Goal: Check status: Check status

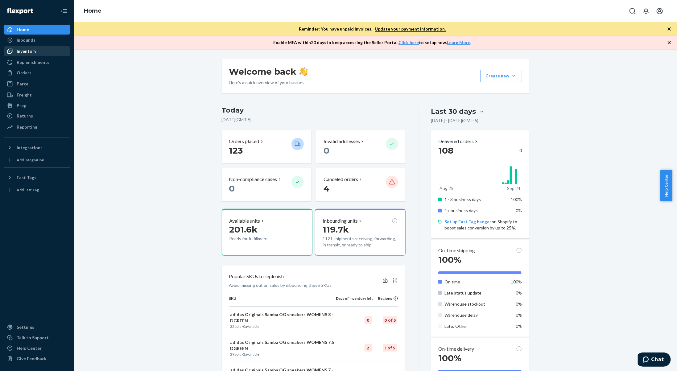
click at [40, 52] on div "Inventory" at bounding box center [36, 51] width 65 height 9
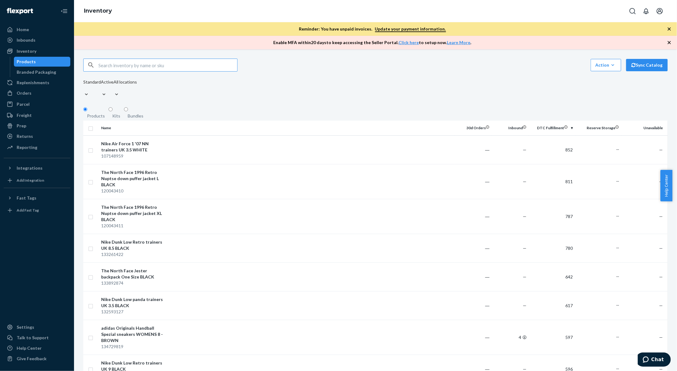
click at [200, 71] on input "text" at bounding box center [167, 65] width 139 height 12
click at [169, 69] on input "text" at bounding box center [167, 65] width 139 height 12
click at [46, 41] on div "Inbounds" at bounding box center [36, 40] width 65 height 9
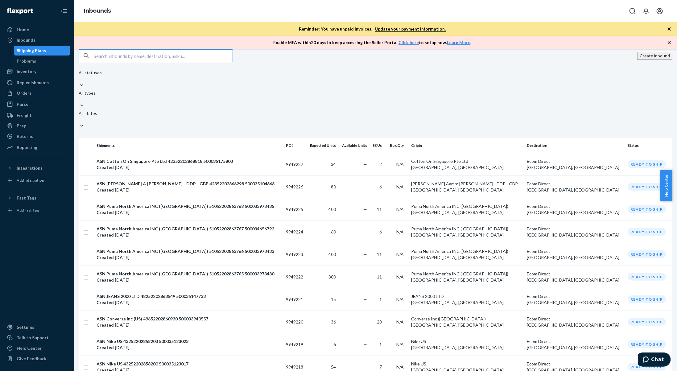
click at [152, 59] on input "text" at bounding box center [163, 56] width 139 height 12
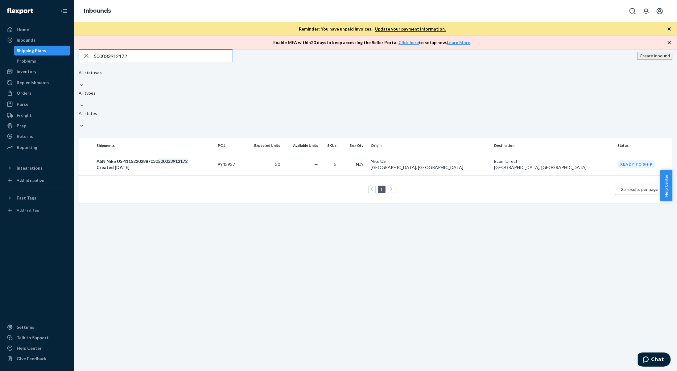
type input "500033912172"
click at [207, 158] on div "ASN Nike US 41152202887030 500033912172 Created [DATE]" at bounding box center [155, 164] width 116 height 12
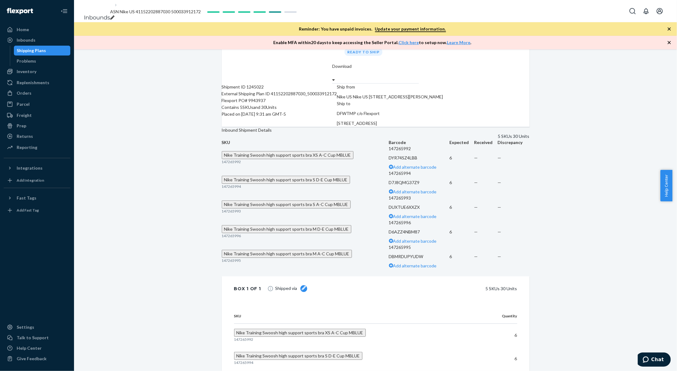
scroll to position [48, 0]
click at [198, 198] on div "Shipment [GEOGRAPHIC_DATA] Shipment #1 Ready to ship Download Shipment ID 12450…" at bounding box center [375, 224] width 603 height 446
click at [255, 157] on span "Nike Training Swoosh high support sports bra XS A-C Cup MBLUE" at bounding box center [287, 154] width 127 height 5
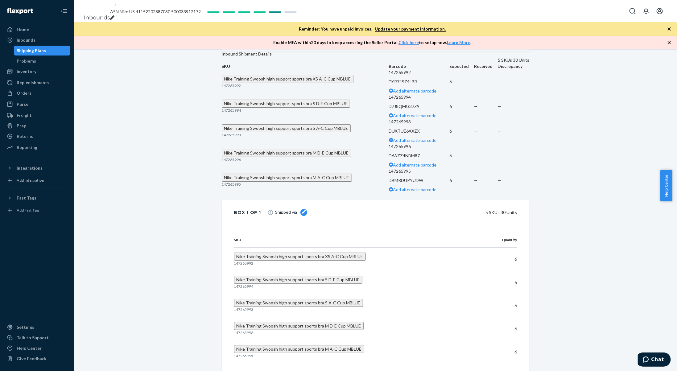
scroll to position [122, 0]
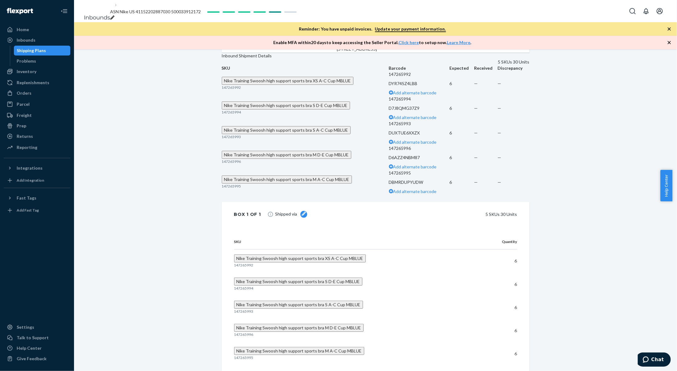
click at [250, 85] on button "Nike Training Swoosh high support sports bra XS A-C Cup MBLUE" at bounding box center [288, 81] width 132 height 8
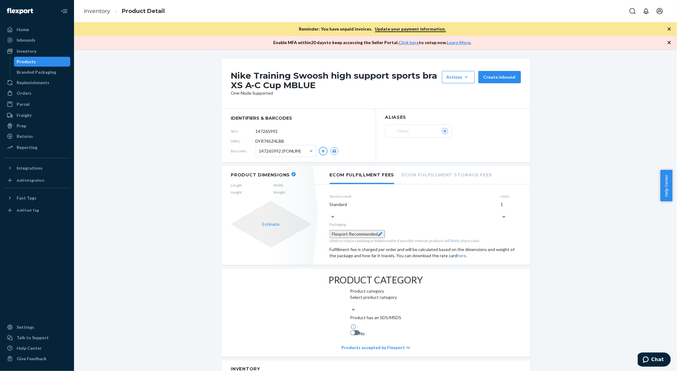
click at [322, 151] on button "button" at bounding box center [323, 151] width 8 height 8
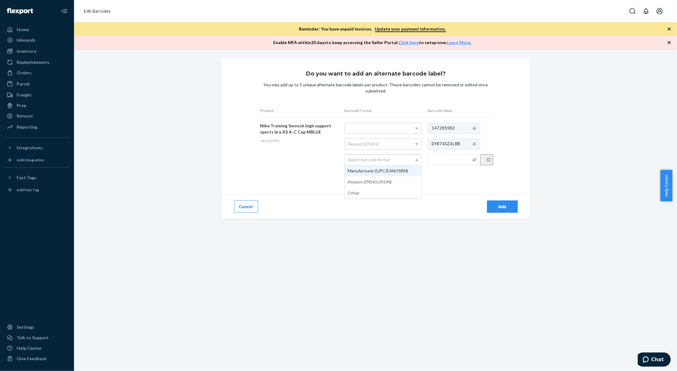
click at [414, 160] on div "Select barcode format" at bounding box center [383, 160] width 77 height 10
click at [463, 162] on input "text" at bounding box center [454, 159] width 52 height 11
type input "198484629661"
click at [494, 201] on button "Add" at bounding box center [502, 207] width 31 height 12
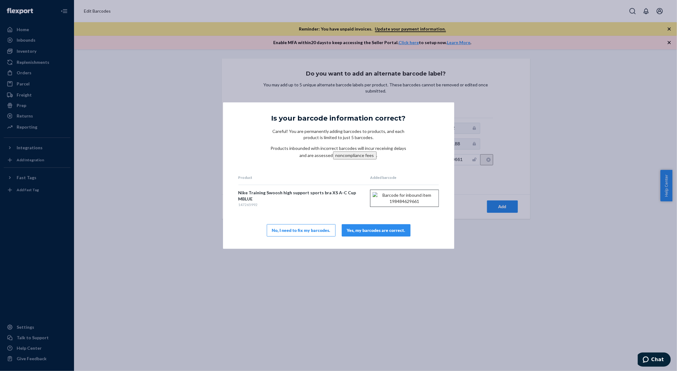
click at [386, 229] on div "Yes, my barcodes are correct." at bounding box center [376, 230] width 58 height 6
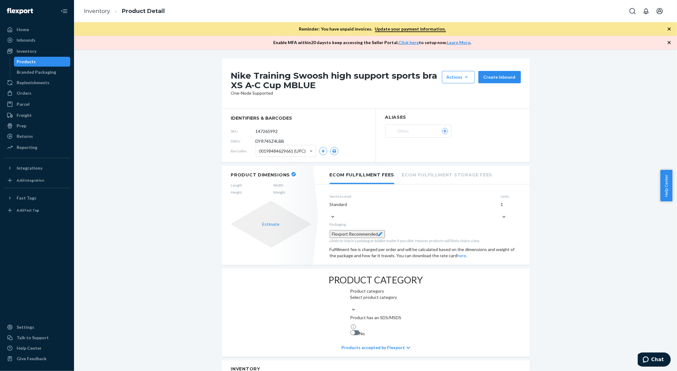
click at [93, 15] on ol "Inventory Product Detail" at bounding box center [124, 11] width 91 height 18
click at [93, 14] on link "Inventory" at bounding box center [97, 11] width 26 height 7
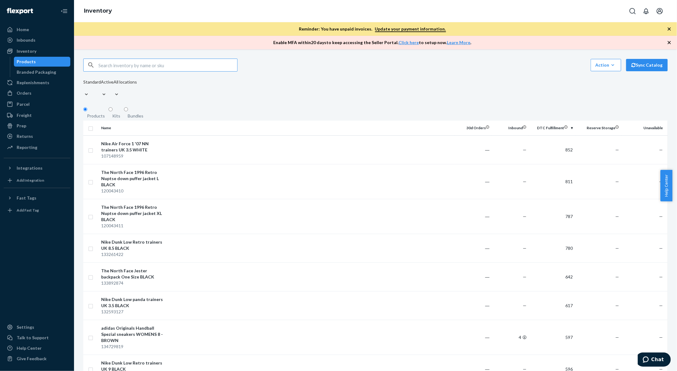
click at [125, 65] on input "text" at bounding box center [167, 65] width 139 height 12
type input "500033898769"
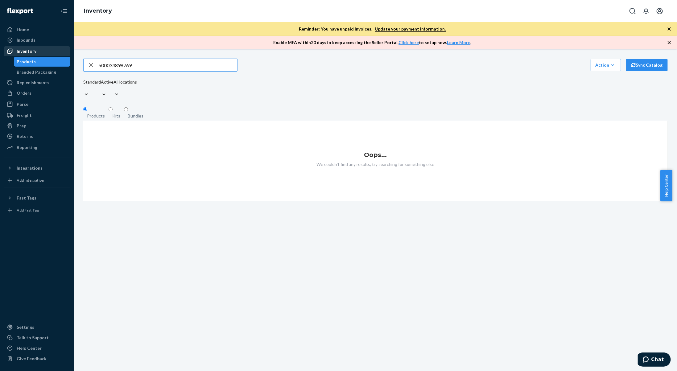
drag, startPoint x: 144, startPoint y: 69, endPoint x: 68, endPoint y: 53, distance: 78.3
click at [68, 53] on div "Home Inbounds Shipping Plans Problems Inventory Products Branded Packaging Repl…" at bounding box center [338, 185] width 677 height 371
click at [46, 42] on div "Inbounds" at bounding box center [36, 40] width 65 height 9
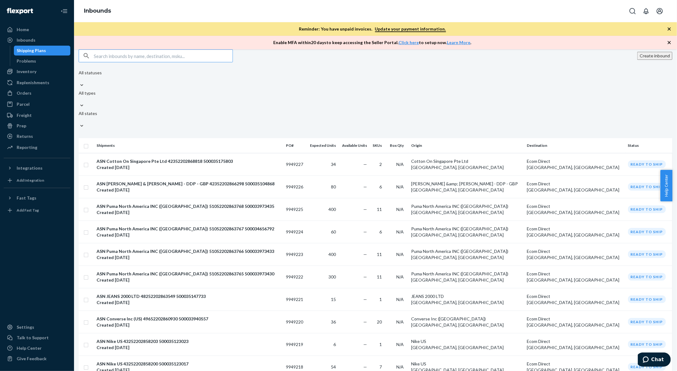
type input "500033898769"
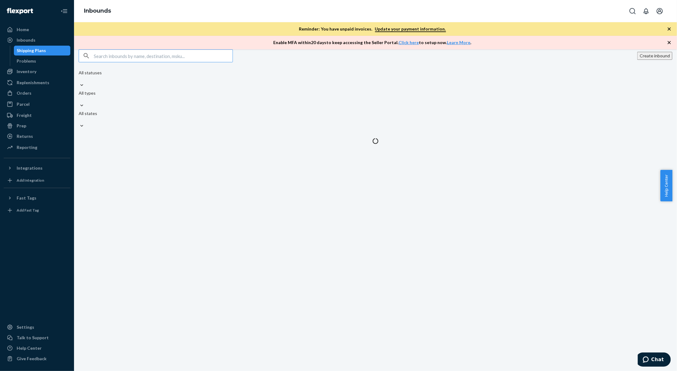
type input "500033898769"
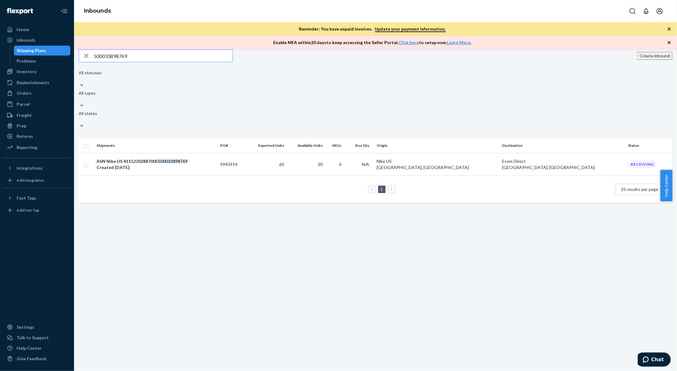
click at [141, 158] on div "ASN Nike US 41152202887000 500033898769" at bounding box center [156, 161] width 119 height 6
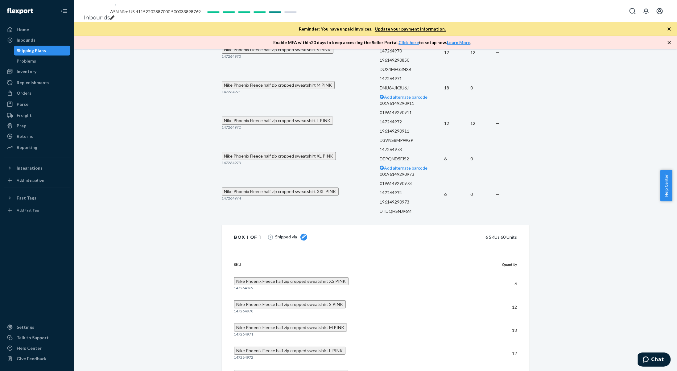
scroll to position [217, 0]
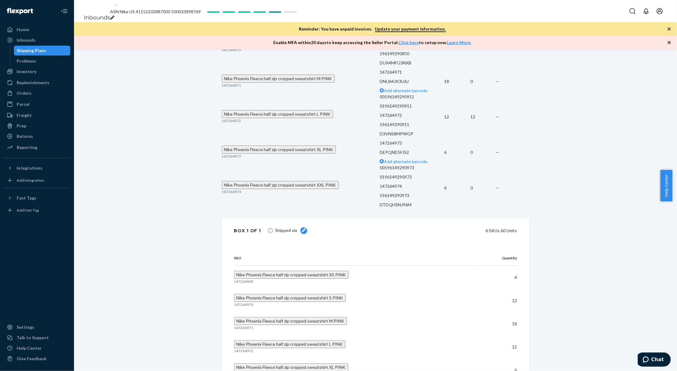
click at [268, 188] on span "Nike Phoenix Fleece half zip cropped sweatshirt XXL PINK" at bounding box center [280, 184] width 112 height 5
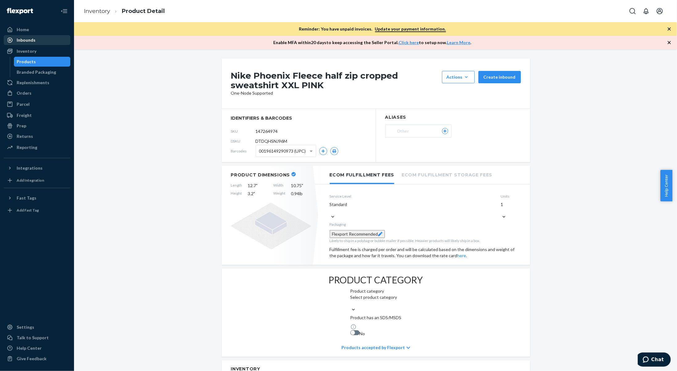
click at [28, 43] on div "Inbounds" at bounding box center [26, 40] width 19 height 6
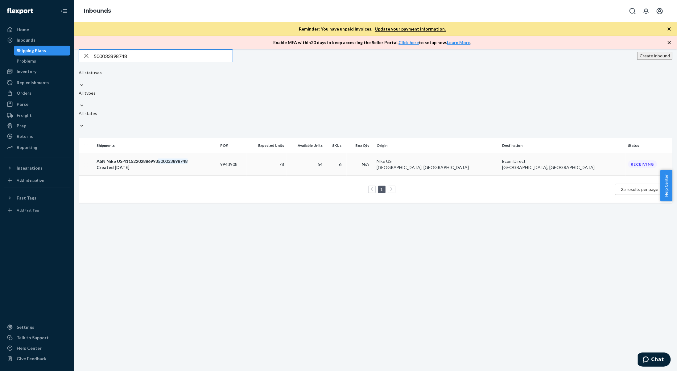
type input "500033898748"
click at [141, 153] on td "ASN Nike US 41152202886993 500033898748 Created [DATE]" at bounding box center [156, 164] width 124 height 23
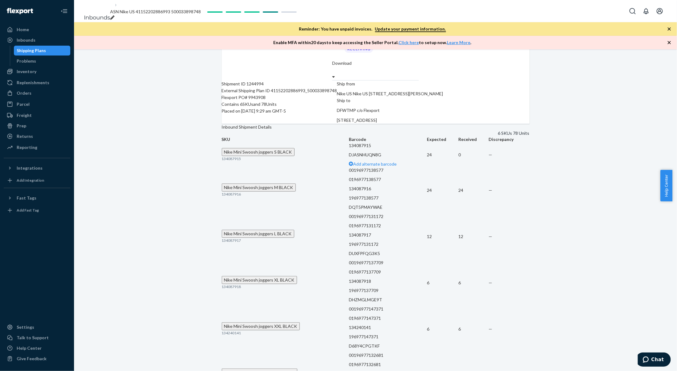
scroll to position [54, 0]
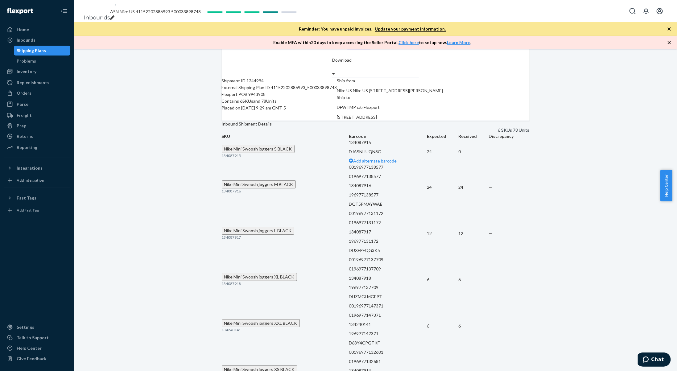
click at [262, 152] on span "Nike Mini Swoosh joggers S BLACK" at bounding box center [258, 148] width 68 height 5
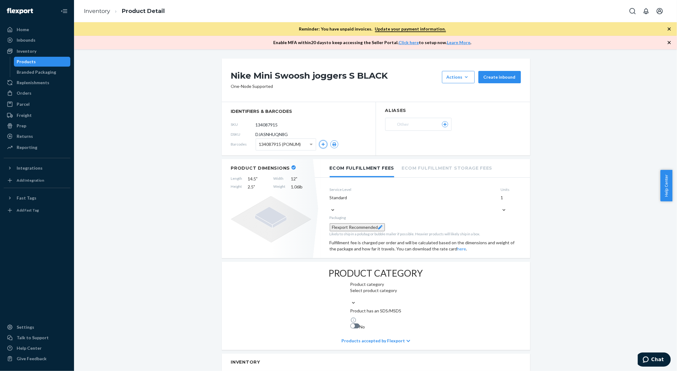
click at [322, 144] on icon "button" at bounding box center [323, 145] width 4 height 4
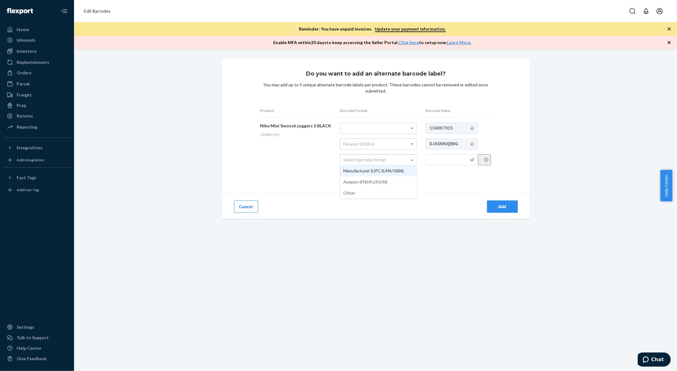
click at [385, 161] on div "Select barcode format" at bounding box center [378, 160] width 77 height 10
click at [446, 162] on input "text" at bounding box center [452, 159] width 52 height 11
type input "196977131851"
click at [509, 205] on div "Add" at bounding box center [503, 207] width 20 height 6
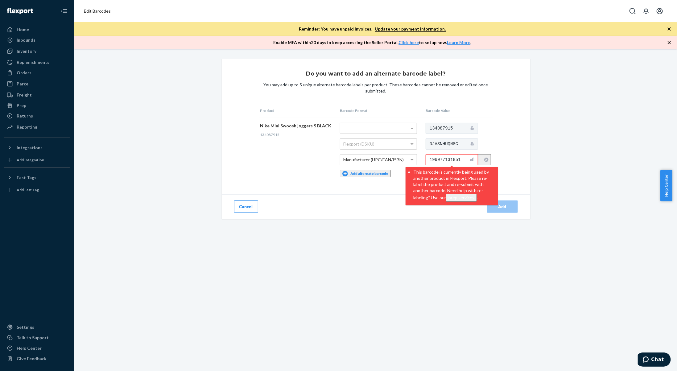
drag, startPoint x: 462, startPoint y: 162, endPoint x: 420, endPoint y: 155, distance: 42.9
click at [420, 155] on tr "Nike Mini Swoosh joggers S BLACK 134087915 Flexport (DSKU) Manufacturer (UPC/EA…" at bounding box center [376, 150] width 235 height 64
click at [54, 52] on div "Inventory" at bounding box center [36, 51] width 65 height 9
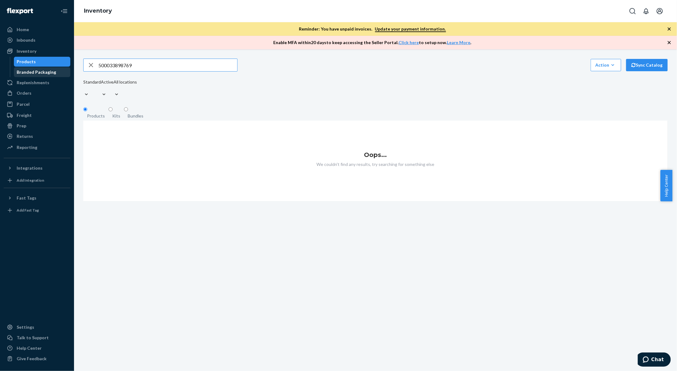
drag, startPoint x: 136, startPoint y: 68, endPoint x: 64, endPoint y: 68, distance: 72.2
click at [64, 68] on div "Home Inbounds Shipping Plans Problems Inventory Products Branded Packaging Repl…" at bounding box center [338, 185] width 677 height 371
type input "134087915"
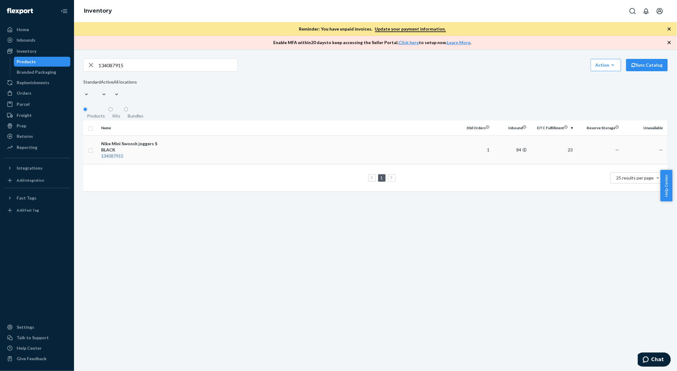
click at [156, 148] on div "Nike Mini Swoosh joggers S BLACK" at bounding box center [133, 147] width 64 height 12
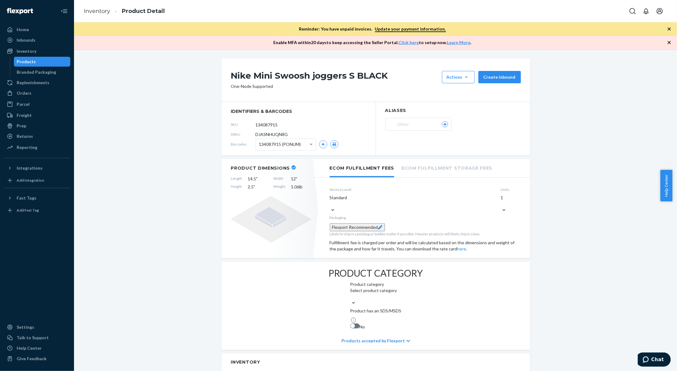
click at [280, 143] on span "134087915 (PONUM)" at bounding box center [280, 144] width 42 height 10
click at [307, 132] on div "DSKU DJASNHUQN8G" at bounding box center [298, 135] width 135 height 10
click at [325, 147] on button "button" at bounding box center [323, 144] width 8 height 8
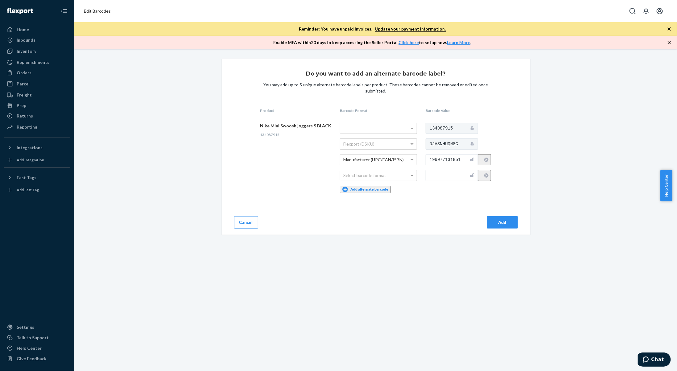
click at [398, 178] on div "Select barcode format" at bounding box center [378, 175] width 77 height 10
click at [440, 197] on div "Do you want to add an alternate barcode label? You may add up to 5 unique alter…" at bounding box center [376, 147] width 309 height 176
click at [250, 219] on button "Cancel" at bounding box center [246, 222] width 24 height 12
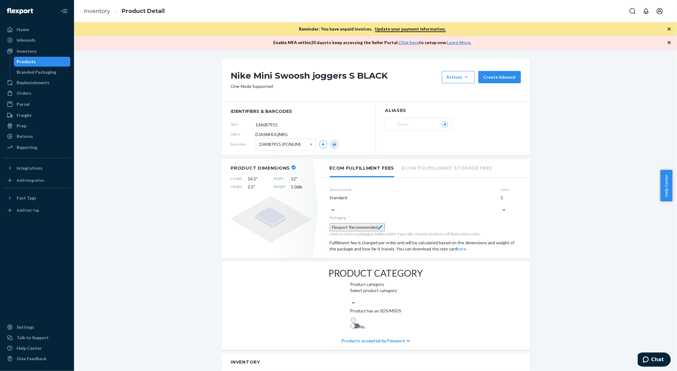
click at [305, 148] on div "134087915 (PONUM)" at bounding box center [286, 144] width 60 height 11
click at [321, 145] on icon "button" at bounding box center [323, 145] width 4 height 4
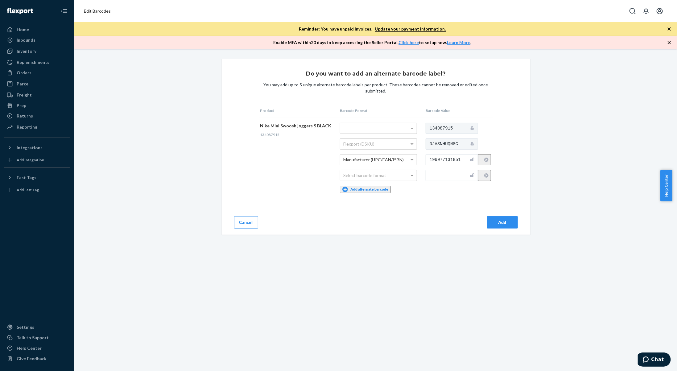
click at [501, 226] on button "Add" at bounding box center [502, 222] width 31 height 12
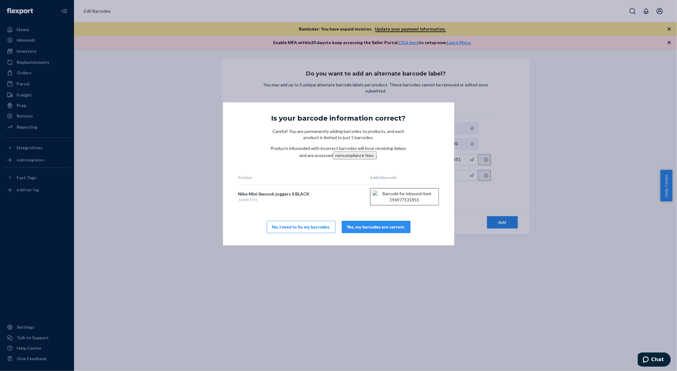
click at [405, 229] on button "Yes, my barcodes are correct." at bounding box center [376, 227] width 69 height 12
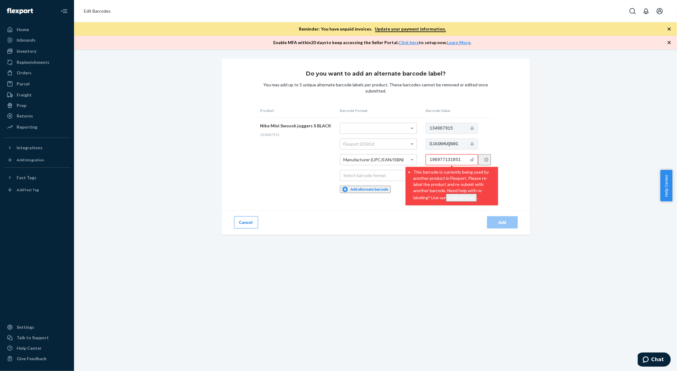
click at [245, 220] on button "Cancel" at bounding box center [246, 222] width 24 height 12
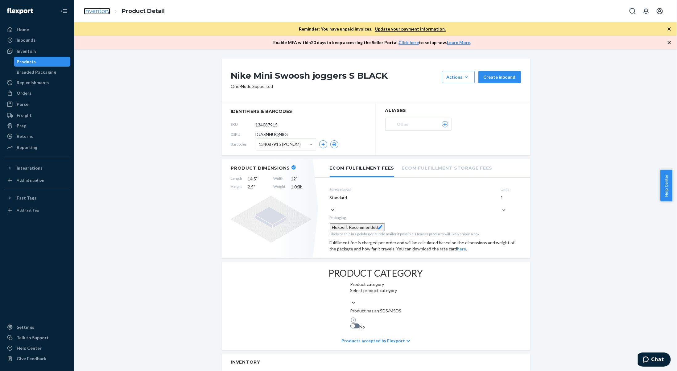
click at [98, 12] on link "Inventory" at bounding box center [97, 11] width 26 height 7
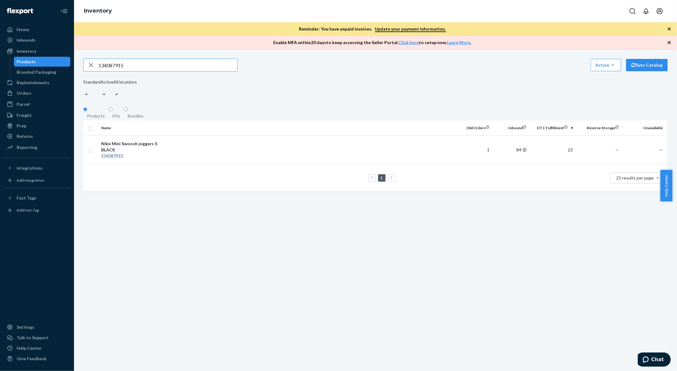
drag, startPoint x: 132, startPoint y: 64, endPoint x: 77, endPoint y: 62, distance: 55.0
click at [77, 62] on div "134087915 Action Create product Create kit or bundle Bulk create products Bulk …" at bounding box center [375, 210] width 603 height 322
paste input "17094"
type input "134170945"
click at [152, 159] on div "134170945" at bounding box center [133, 162] width 64 height 6
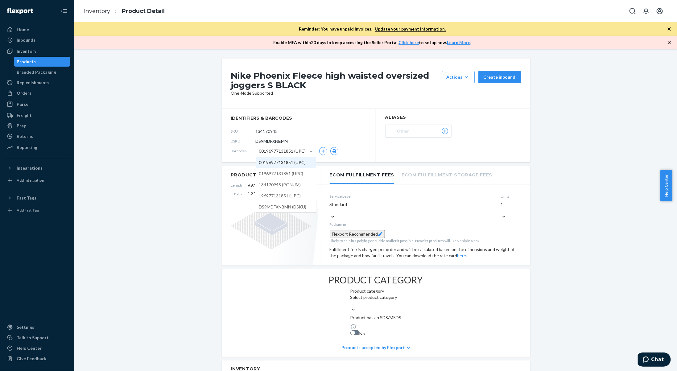
click at [300, 152] on span "00196977131851 (UPC)" at bounding box center [282, 151] width 47 height 10
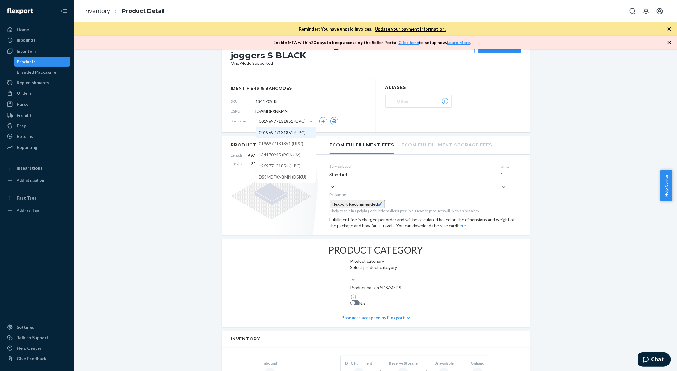
scroll to position [8, 0]
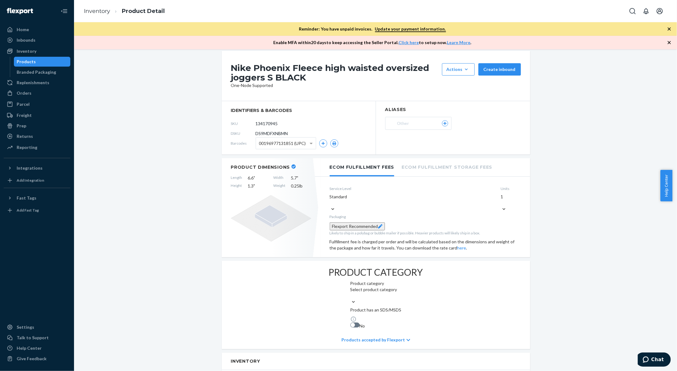
click at [176, 219] on div "Nike Phoenix Fleece high waisted oversized joggers S BLACK Actions Add componen…" at bounding box center [376, 358] width 594 height 615
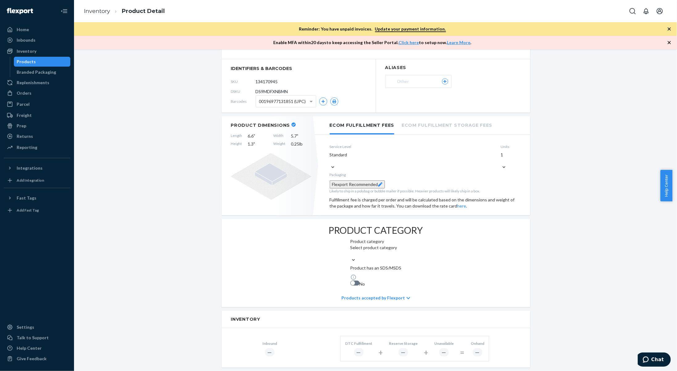
scroll to position [0, 0]
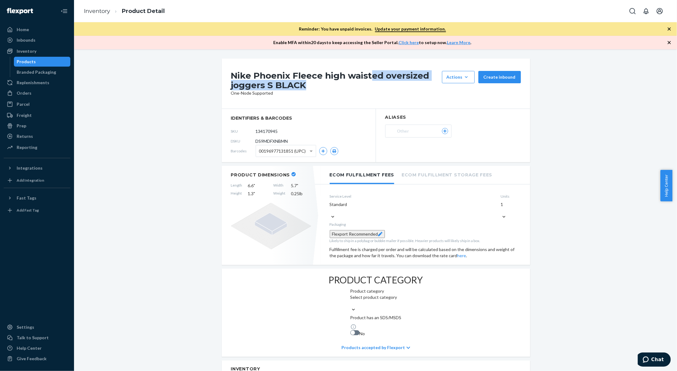
drag, startPoint x: 337, startPoint y: 81, endPoint x: 372, endPoint y: 78, distance: 35.1
click at [372, 78] on h1 "Nike Phoenix Fleece high waisted oversized joggers S BLACK" at bounding box center [335, 80] width 208 height 19
drag, startPoint x: 37, startPoint y: 52, endPoint x: 43, endPoint y: 50, distance: 6.1
click at [37, 51] on div "Inventory" at bounding box center [36, 51] width 65 height 9
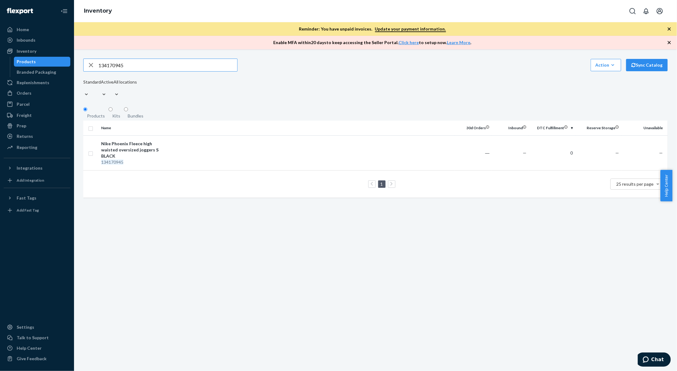
drag, startPoint x: 132, startPoint y: 66, endPoint x: 90, endPoint y: 64, distance: 42.6
click at [90, 64] on div "134170945" at bounding box center [161, 65] width 154 height 12
paste input "08791"
type input "134087915"
click at [168, 153] on td "Nike Mini Swoosh joggers S BLACK 134087915" at bounding box center [133, 149] width 69 height 29
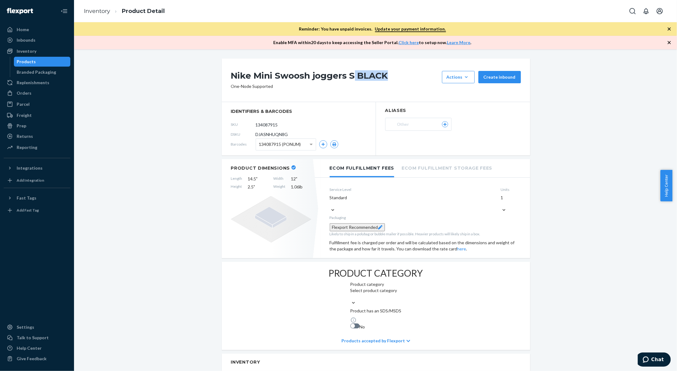
drag, startPoint x: 388, startPoint y: 75, endPoint x: 353, endPoint y: 79, distance: 34.5
click at [352, 79] on h1 "Nike Mini Swoosh joggers S BLACK" at bounding box center [335, 77] width 208 height 12
drag, startPoint x: 353, startPoint y: 81, endPoint x: 357, endPoint y: 83, distance: 3.6
click at [353, 81] on h1 "Nike Mini Swoosh joggers S BLACK" at bounding box center [335, 77] width 208 height 12
click at [300, 139] on div "DSKU DJASNHUQN8G" at bounding box center [298, 135] width 135 height 10
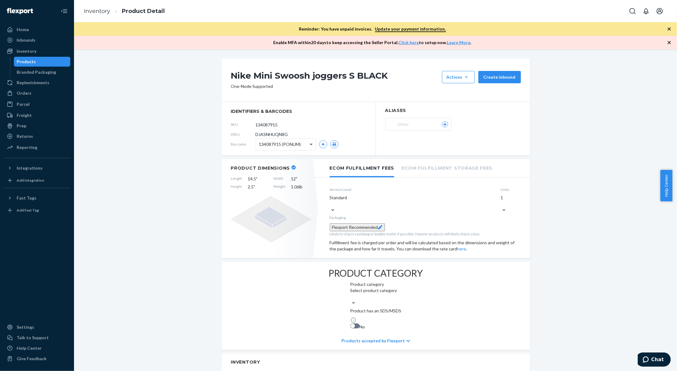
click at [310, 149] on span at bounding box center [312, 144] width 8 height 11
drag, startPoint x: 307, startPoint y: 148, endPoint x: 310, endPoint y: 147, distance: 3.9
click at [309, 148] on span at bounding box center [312, 144] width 8 height 11
click at [310, 147] on span at bounding box center [312, 144] width 8 height 11
click at [98, 16] on ol "Inventory Product Detail" at bounding box center [124, 11] width 91 height 18
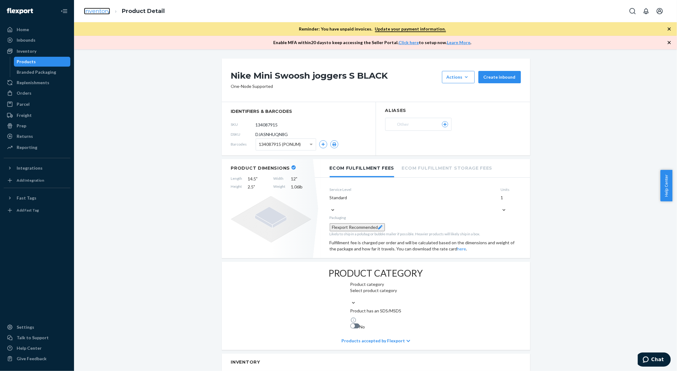
click at [99, 12] on link "Inventory" at bounding box center [97, 11] width 26 height 7
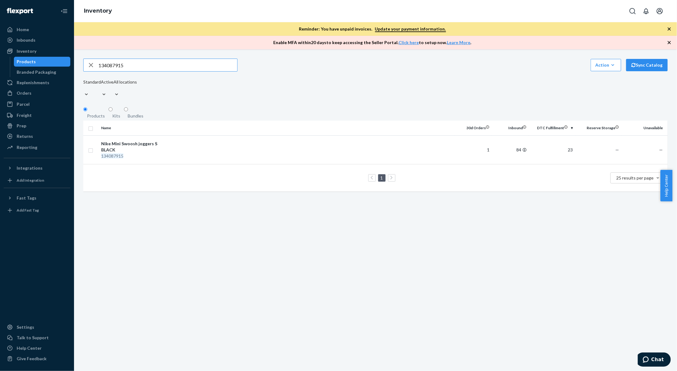
drag, startPoint x: 131, startPoint y: 68, endPoint x: 89, endPoint y: 65, distance: 42.1
click at [89, 65] on div "134087915" at bounding box center [161, 65] width 154 height 12
paste input "17094"
type input "134170945"
click at [207, 156] on td at bounding box center [311, 152] width 287 height 35
